Goal: Task Accomplishment & Management: Manage account settings

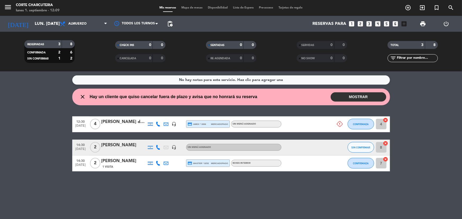
click at [351, 94] on button "MOSTRAR" at bounding box center [359, 96] width 56 height 9
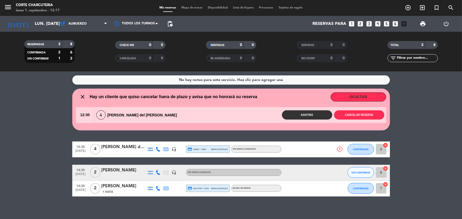
click at [157, 98] on span "Hay un cliente que quiso cancelar fuera de plazo y avisa que no honrará su rese…" at bounding box center [174, 96] width 168 height 7
click at [174, 97] on span "Hay un cliente que quiso cancelar fuera de plazo y avisa que no honrará su rese…" at bounding box center [174, 96] width 168 height 7
click at [222, 114] on div "Asistirá Cancelar reserva" at bounding box center [281, 114] width 209 height 9
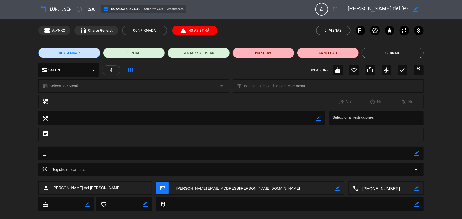
click at [392, 51] on button "Cerrar" at bounding box center [393, 53] width 62 height 11
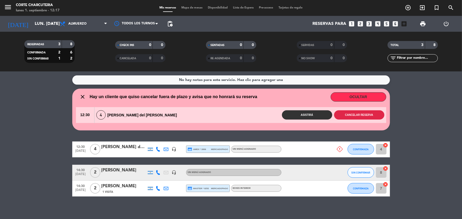
click at [365, 116] on button "Cancelar reserva" at bounding box center [359, 114] width 50 height 9
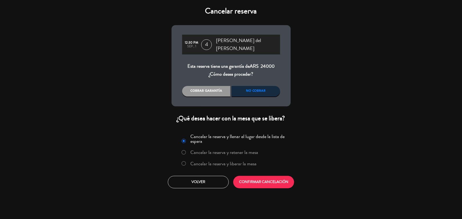
click at [261, 88] on div "No cobrar" at bounding box center [256, 91] width 48 height 11
click at [260, 88] on div "No cobrar" at bounding box center [256, 91] width 48 height 11
click at [266, 177] on button "CONFIRMAR CANCELACIÓN" at bounding box center [263, 182] width 61 height 12
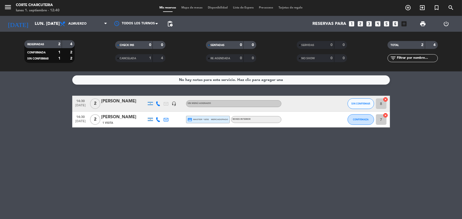
click at [55, 87] on div "No hay notas para este servicio. Haz clic para agregar una 14:30 [DATE] 2 [PERS…" at bounding box center [231, 145] width 462 height 148
